Goal: Information Seeking & Learning: Check status

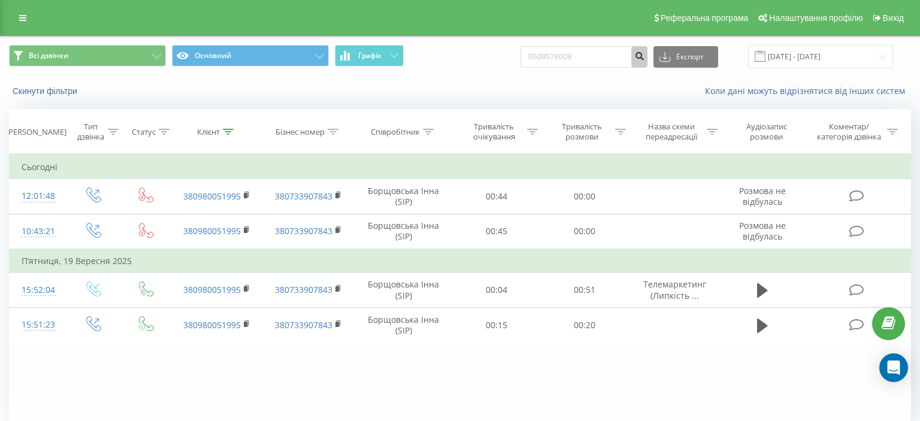
type input "0508578009"
click at [644, 55] on icon "submit" at bounding box center [639, 54] width 10 height 7
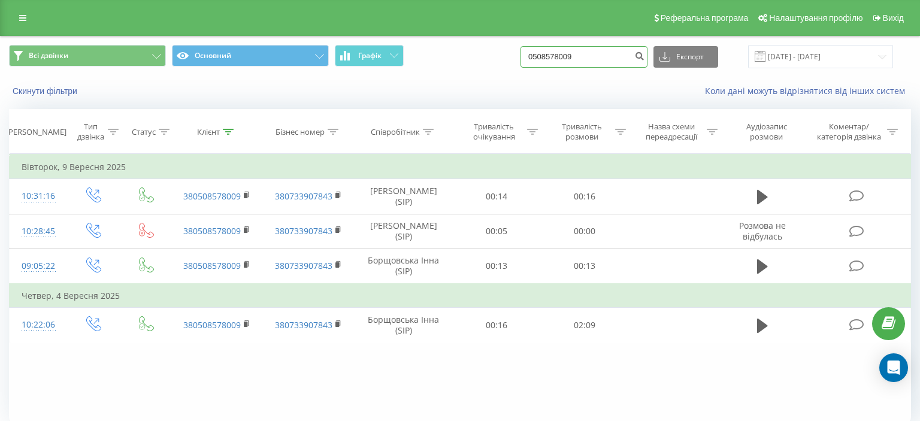
drag, startPoint x: 540, startPoint y: 58, endPoint x: 628, endPoint y: 59, distance: 88.7
click at [628, 59] on input "0508578009" at bounding box center [584, 57] width 127 height 22
paste input "99) 077 39 33"
click at [558, 60] on input "099) 077 39 33" at bounding box center [584, 57] width 127 height 22
type input "099 077 39 33"
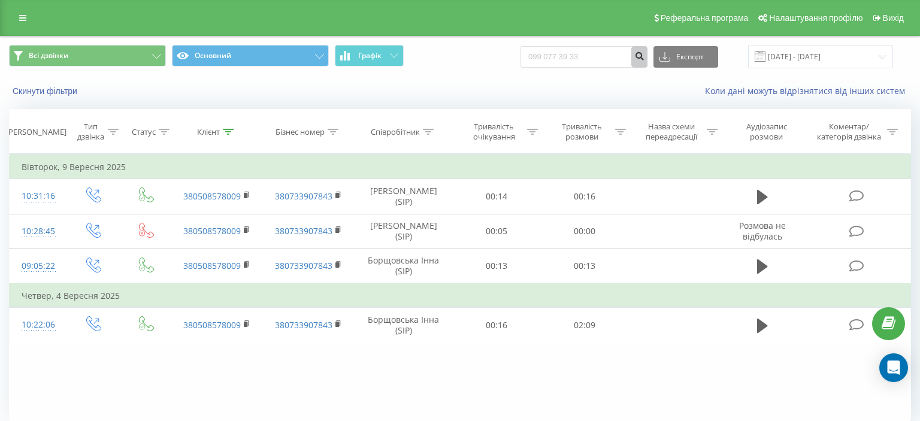
click at [644, 56] on icon "submit" at bounding box center [639, 54] width 10 height 7
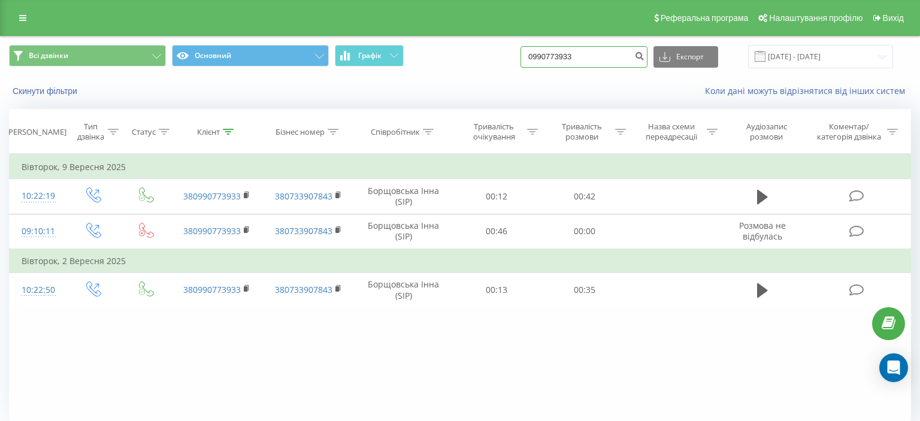
drag, startPoint x: 540, startPoint y: 57, endPoint x: 609, endPoint y: 50, distance: 69.8
click at [609, 50] on input "0990773933" at bounding box center [584, 57] width 127 height 22
paste input "33495537"
type input "0933495537"
click at [644, 55] on icon "submit" at bounding box center [639, 54] width 10 height 7
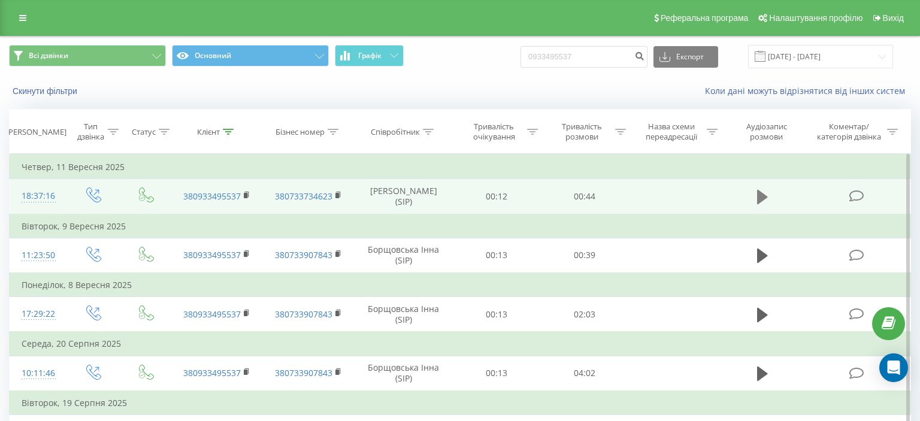
click at [762, 199] on icon at bounding box center [762, 197] width 11 height 14
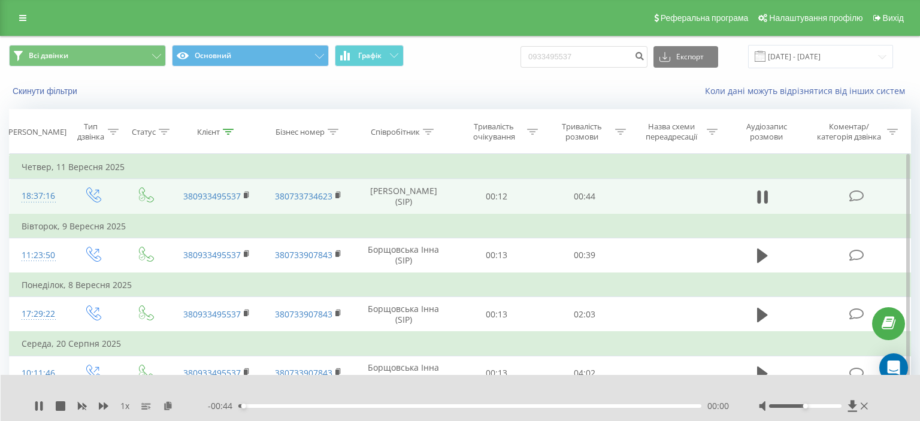
click at [863, 404] on icon at bounding box center [864, 406] width 7 height 10
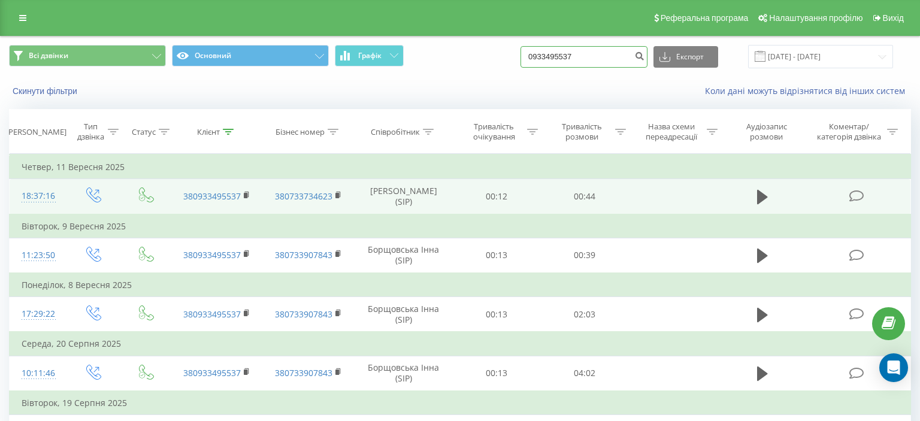
drag, startPoint x: 540, startPoint y: 59, endPoint x: 625, endPoint y: 48, distance: 85.2
click at [625, 48] on input "0933495537" at bounding box center [584, 57] width 127 height 22
paste input "506602978"
type input "0506602978"
click at [644, 57] on icon "submit" at bounding box center [639, 54] width 10 height 7
